Goal: Information Seeking & Learning: Learn about a topic

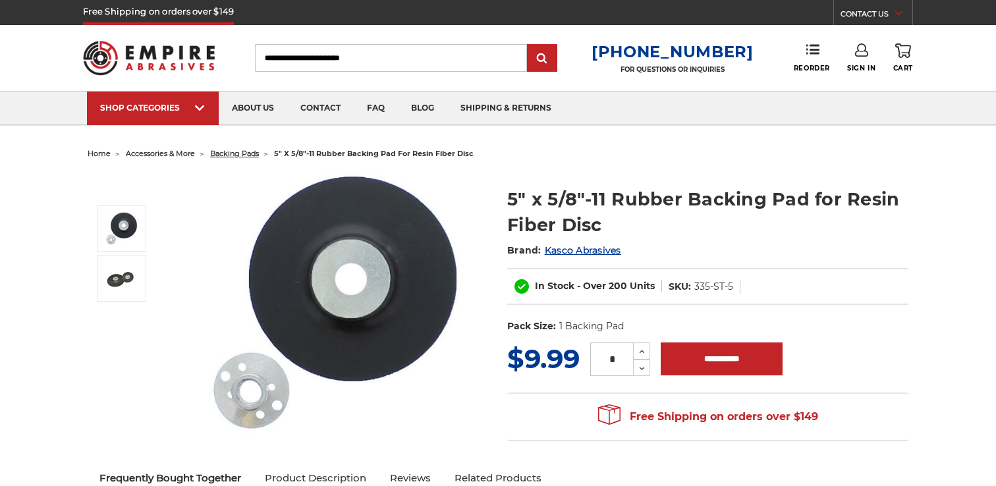
click at [227, 149] on span "backing pads" at bounding box center [234, 153] width 49 height 9
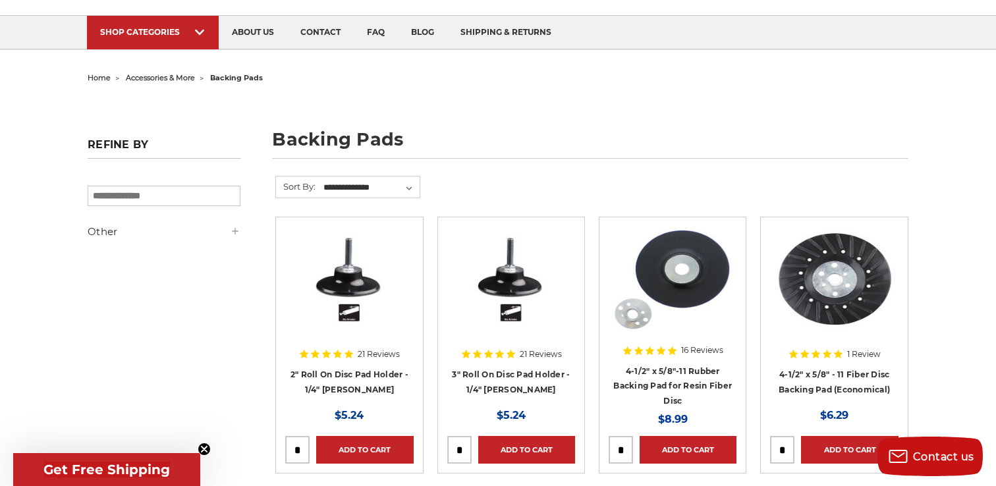
scroll to position [78, 0]
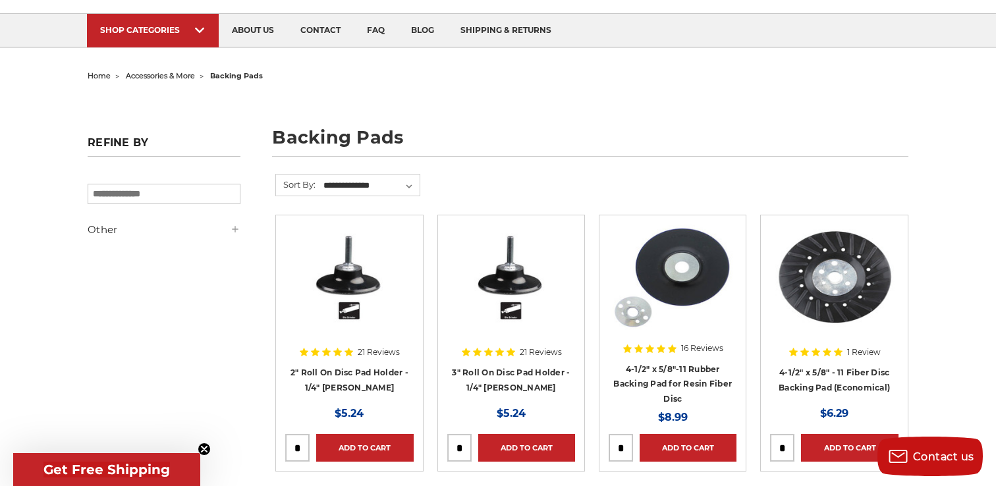
click at [686, 380] on div at bounding box center [672, 309] width 128 height 169
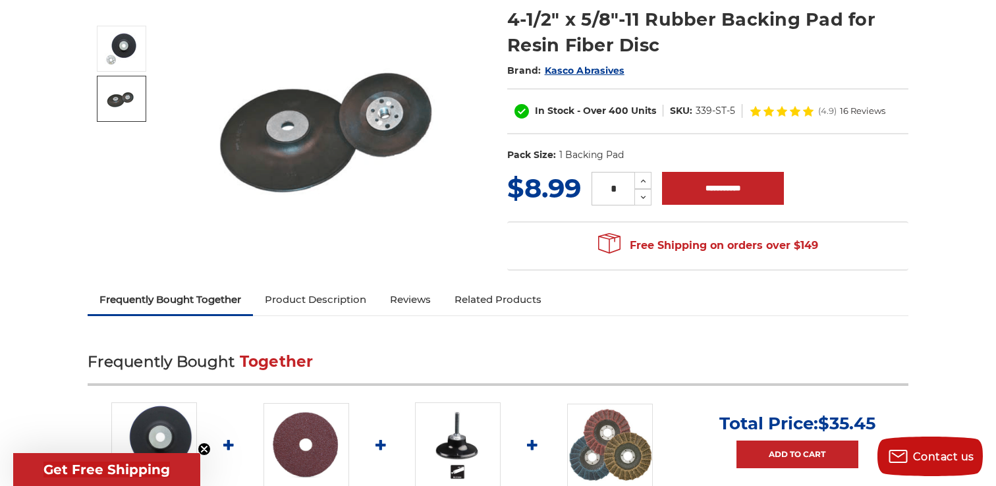
scroll to position [230, 0]
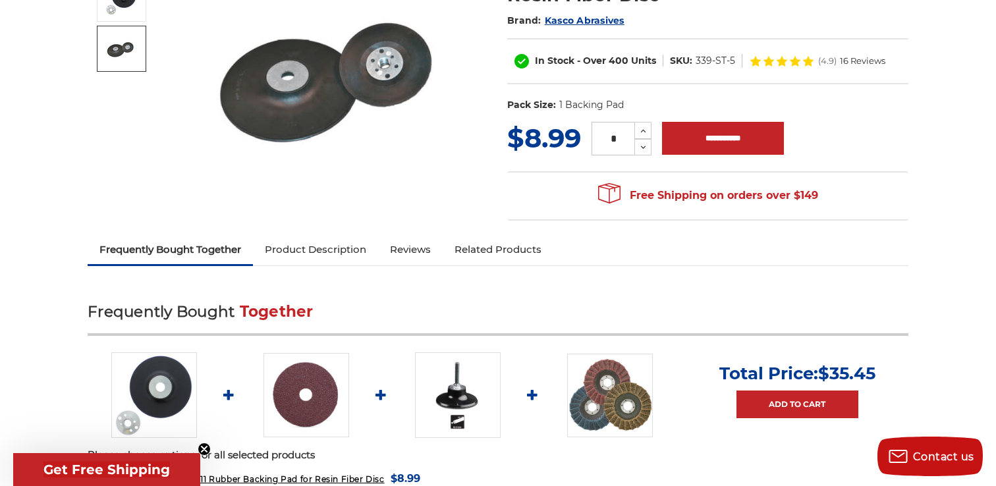
click at [292, 256] on link "Product Description" at bounding box center [315, 249] width 125 height 29
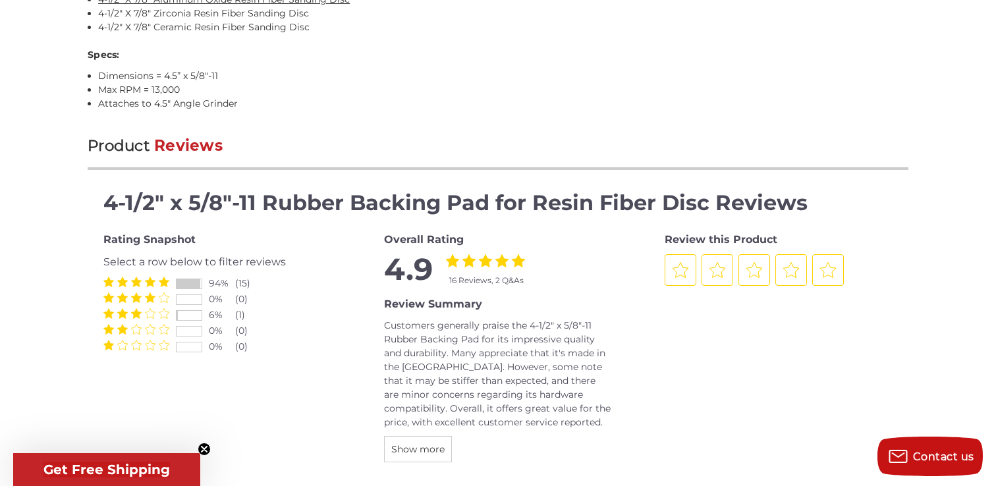
scroll to position [1140, 0]
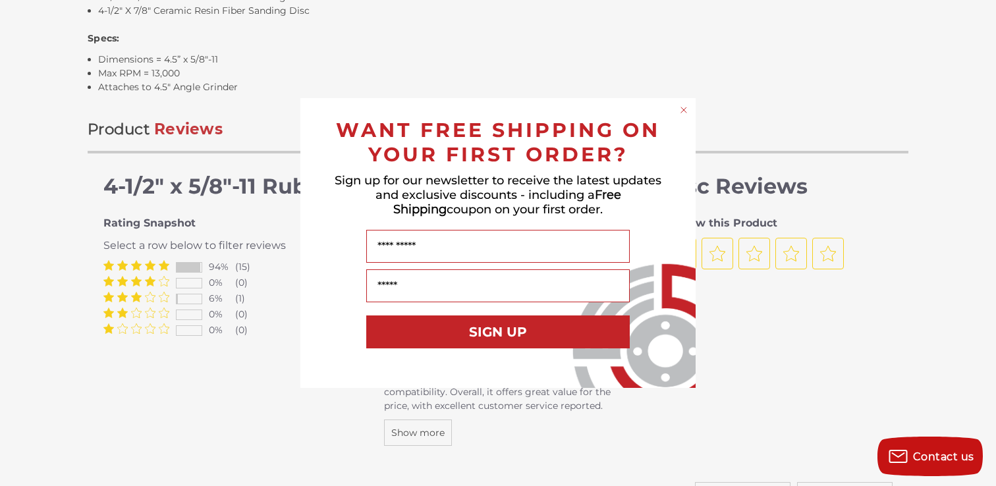
click at [682, 110] on circle "Close dialog" at bounding box center [684, 110] width 13 height 13
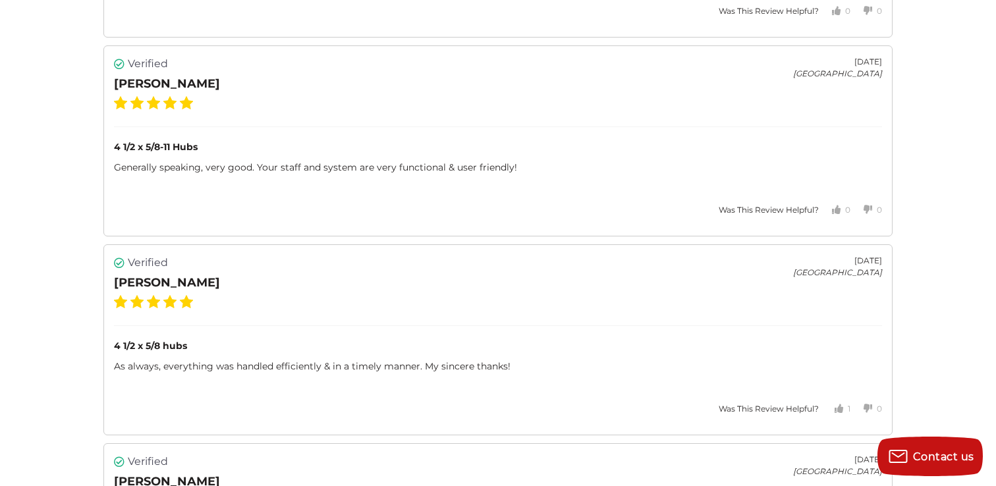
scroll to position [2213, 0]
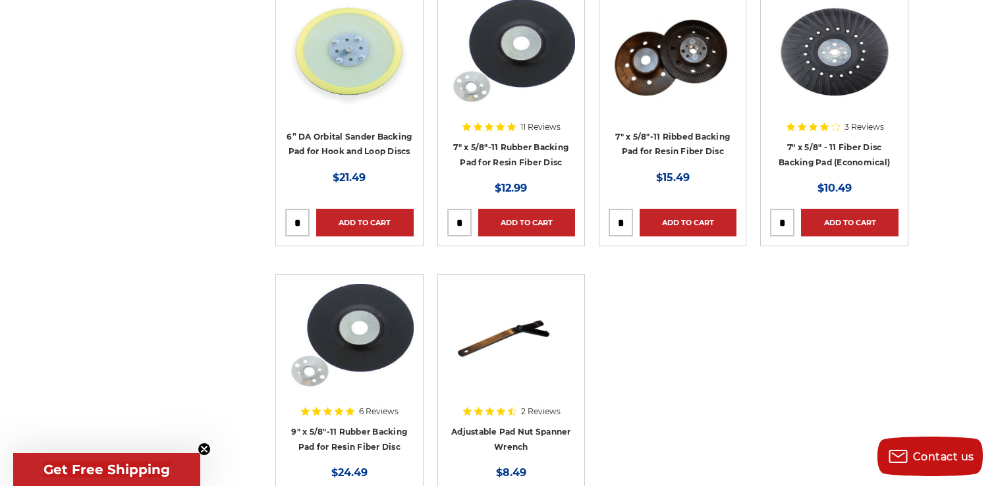
scroll to position [1989, 0]
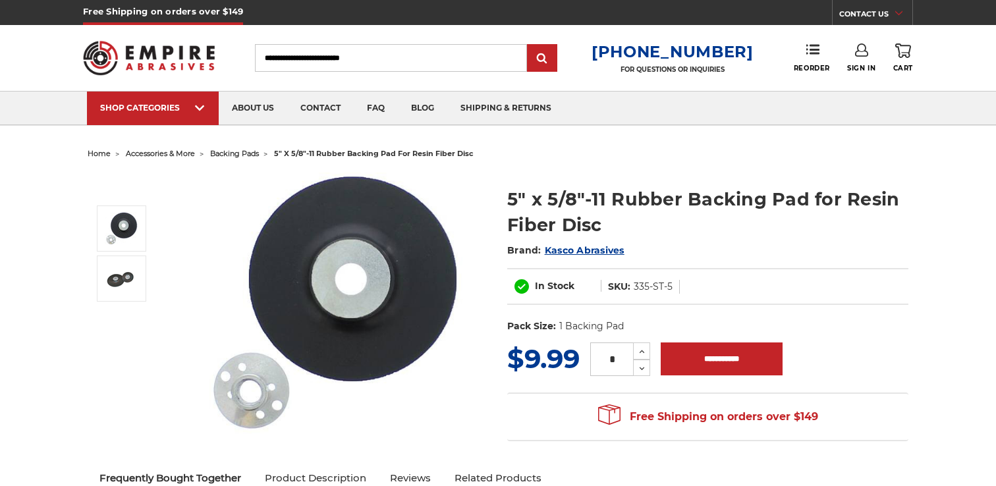
scroll to position [19, 0]
